Goal: Task Accomplishment & Management: Manage account settings

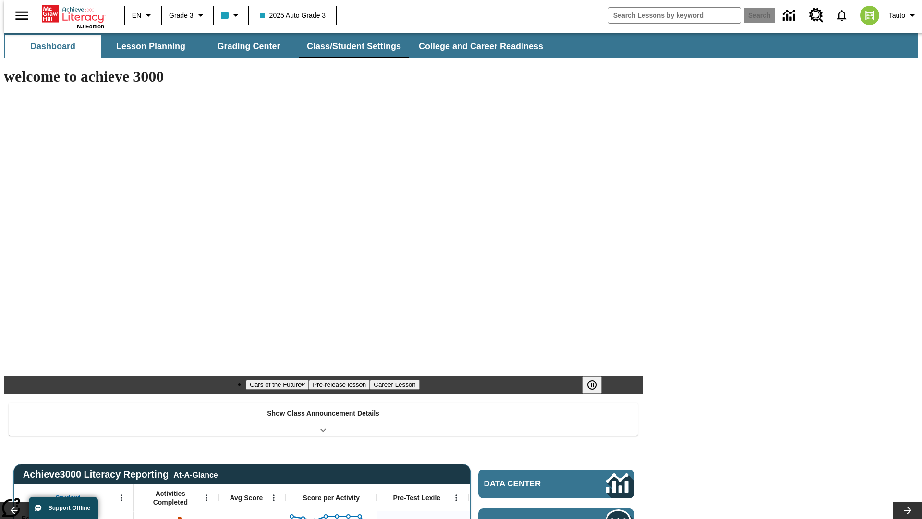
click at [349, 46] on button "Class/Student Settings" at bounding box center [354, 46] width 110 height 23
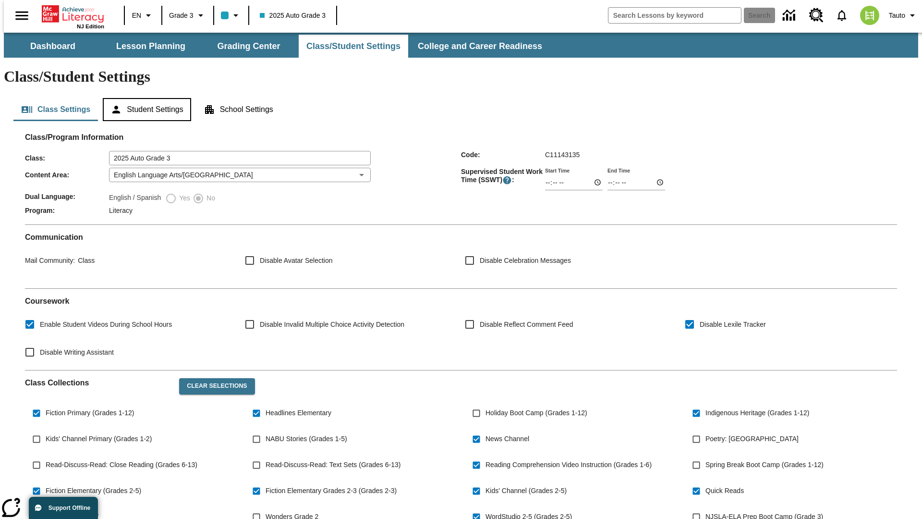
click at [145, 98] on button "Student Settings" at bounding box center [147, 109] width 88 height 23
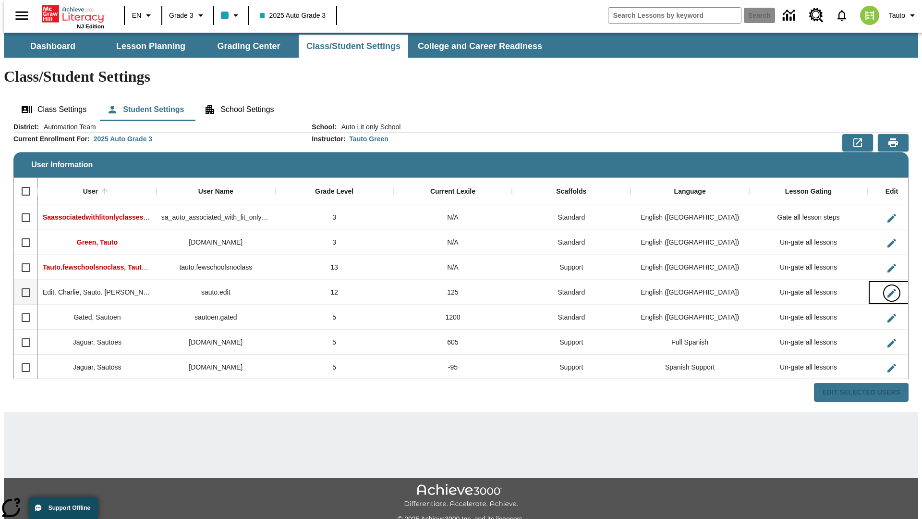
click at [887, 289] on icon "Edit User" at bounding box center [891, 293] width 9 height 9
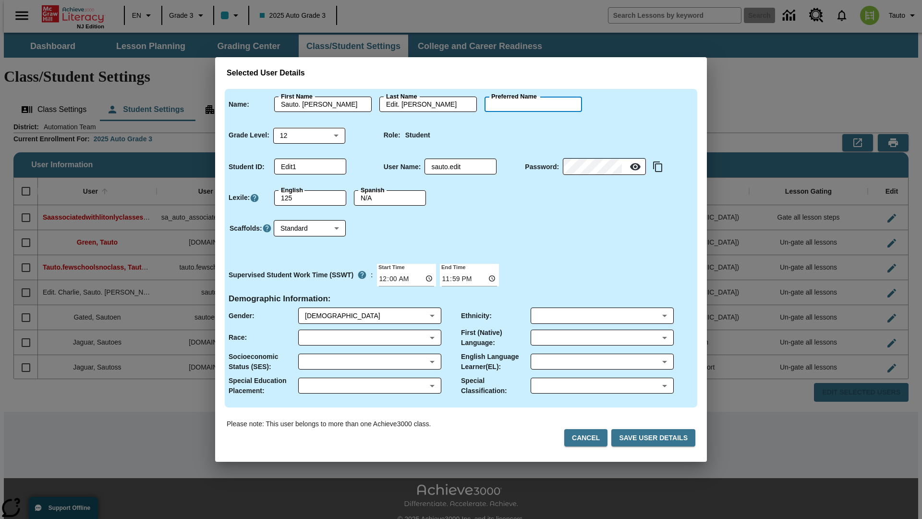
type input "[PERSON_NAME]"
click at [590, 437] on button "Cancel" at bounding box center [585, 438] width 43 height 18
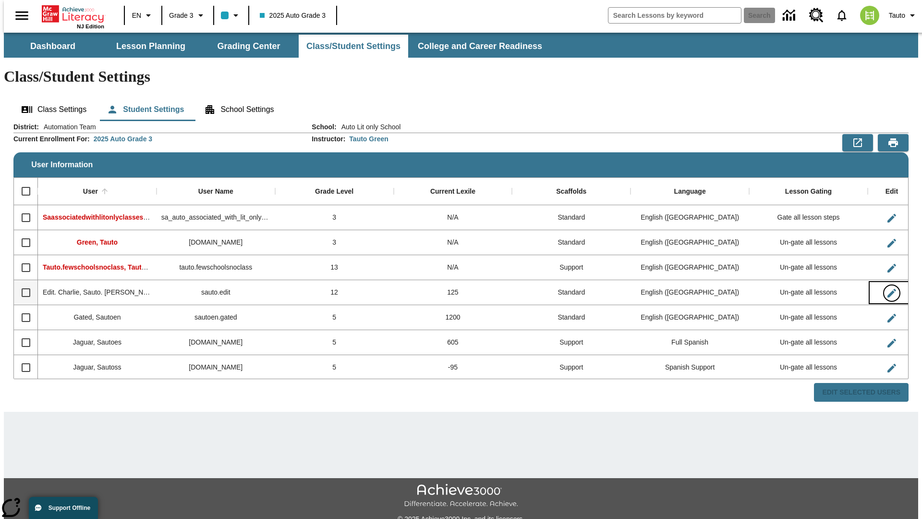
click at [887, 289] on icon "Edit User" at bounding box center [891, 293] width 9 height 9
